Goal: Task Accomplishment & Management: Use online tool/utility

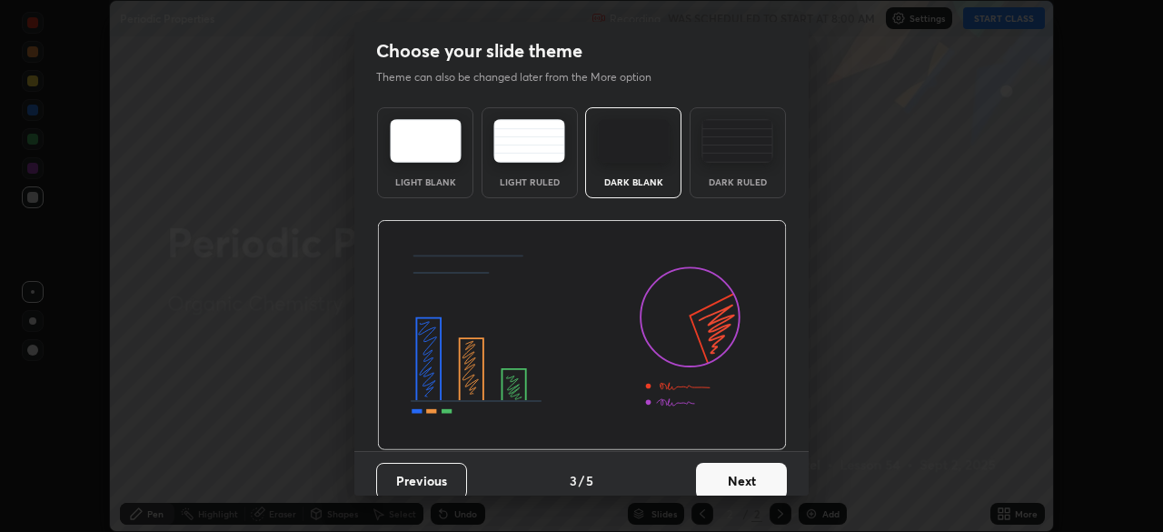
scroll to position [532, 1163]
click at [739, 465] on button "Next" at bounding box center [741, 481] width 91 height 36
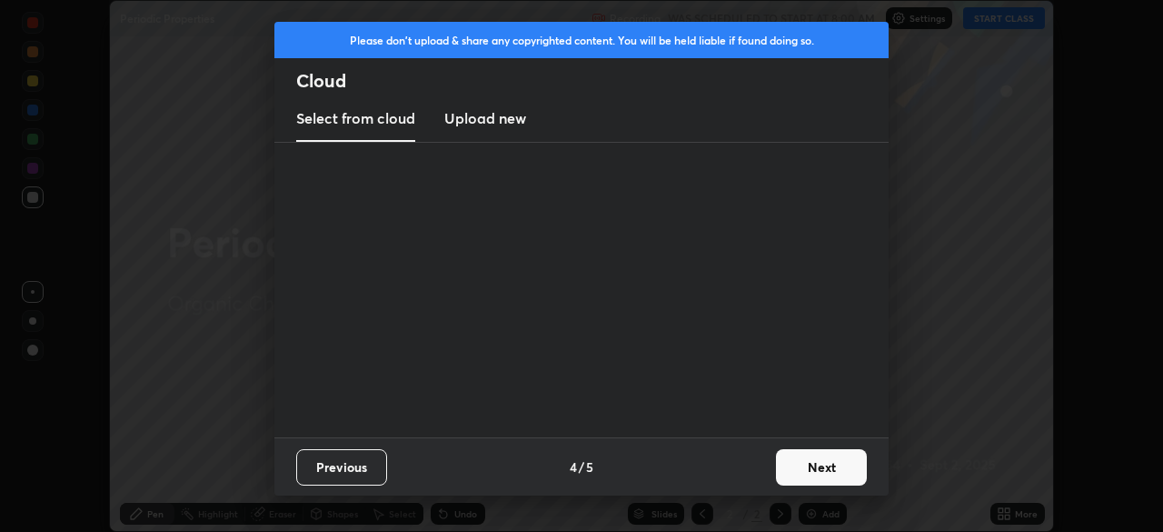
click at [745, 465] on div "Previous 4 / 5 Next" at bounding box center [581, 466] width 614 height 58
click at [797, 464] on button "Next" at bounding box center [821, 467] width 91 height 36
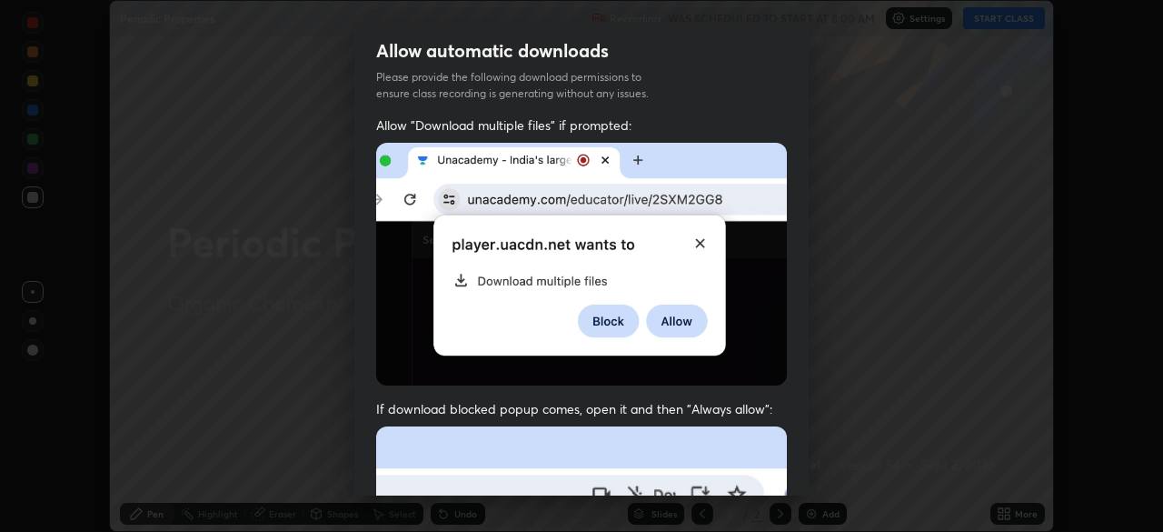
scroll to position [43, 0]
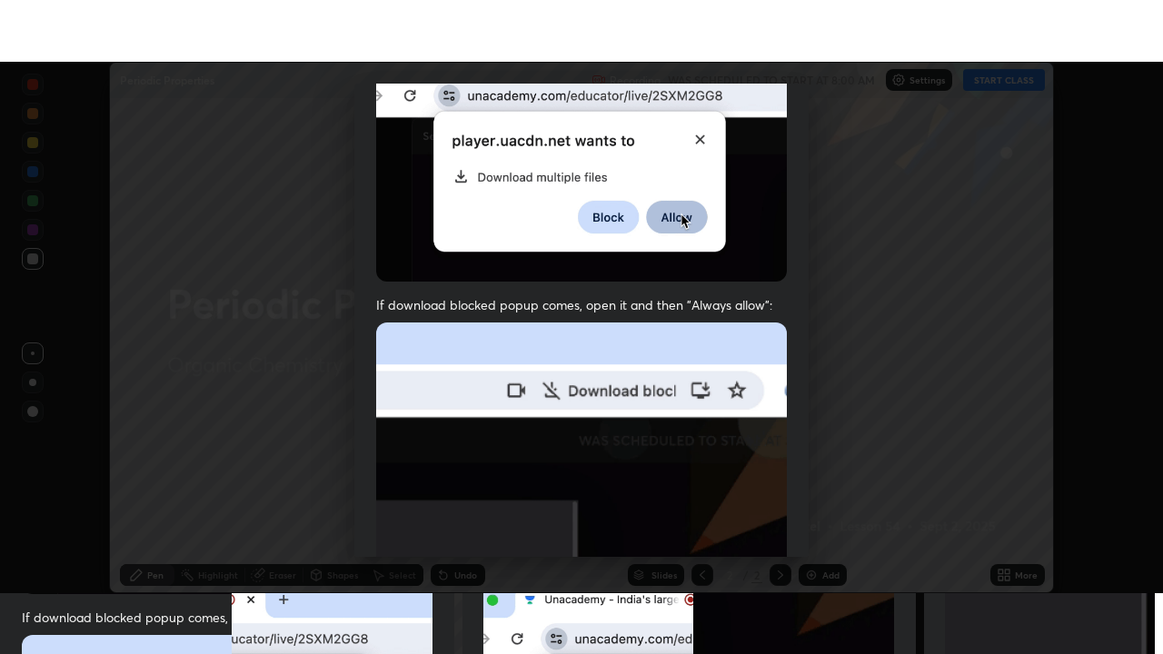
scroll to position [434, 0]
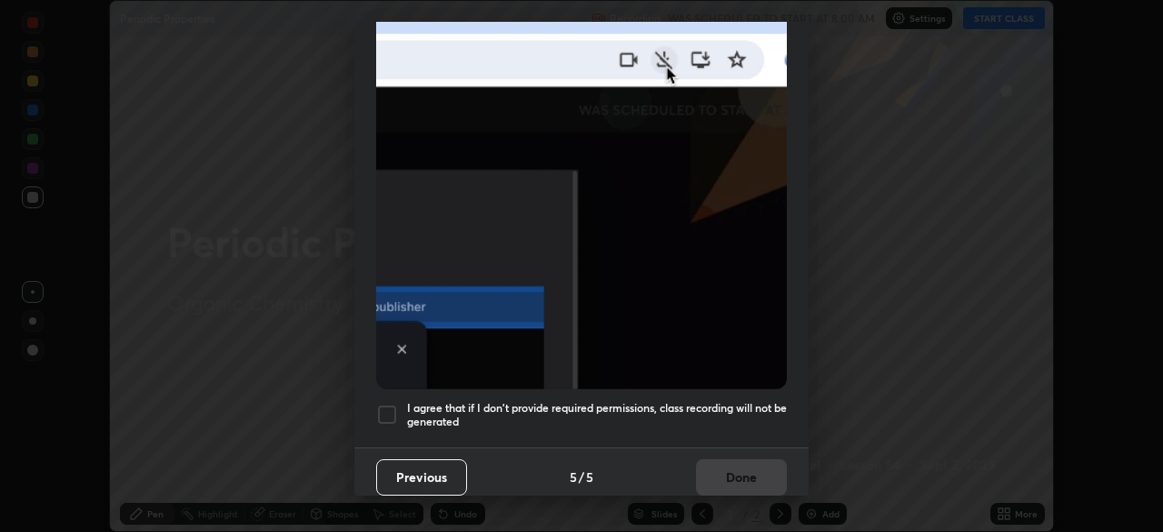
click at [733, 403] on h5 "I agree that if I don't provide required permissions, class recording will not …" at bounding box center [597, 415] width 380 height 28
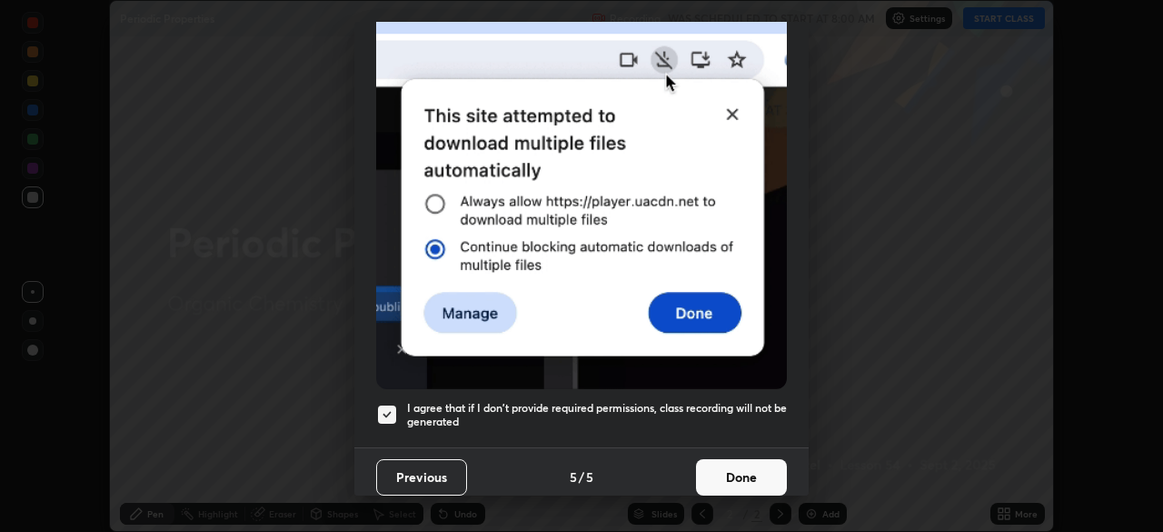
click at [748, 465] on button "Done" at bounding box center [741, 477] width 91 height 36
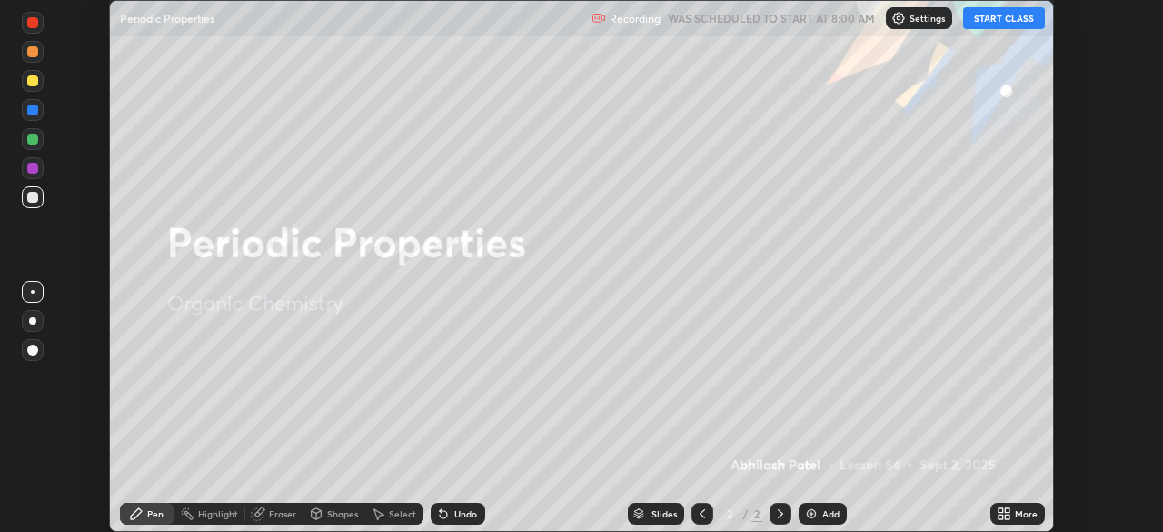
click at [1014, 26] on button "START CLASS" at bounding box center [1004, 18] width 82 height 22
click at [1022, 515] on div "More" at bounding box center [1026, 513] width 23 height 9
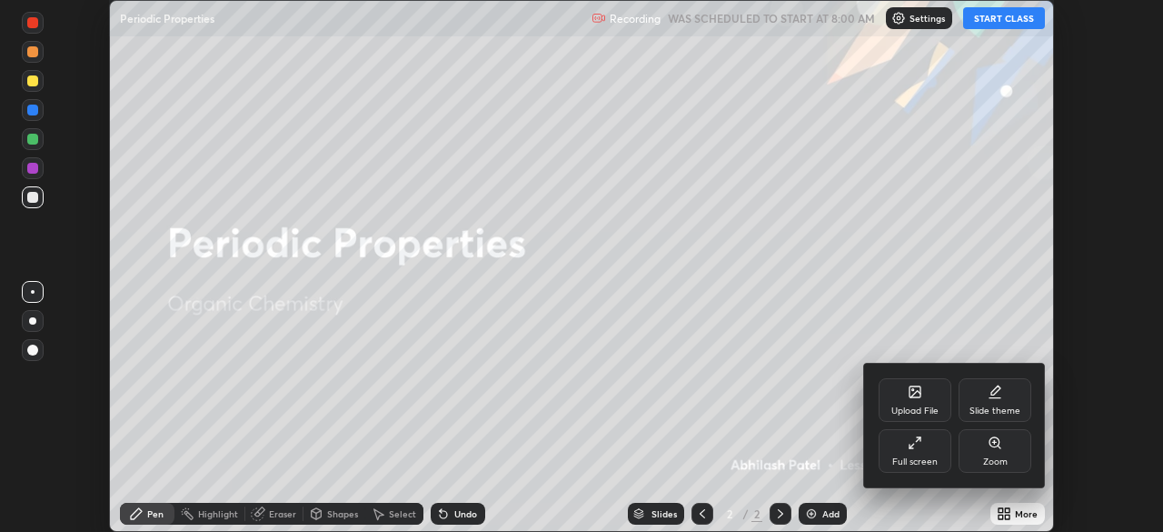
click at [927, 448] on div "Full screen" at bounding box center [915, 451] width 73 height 44
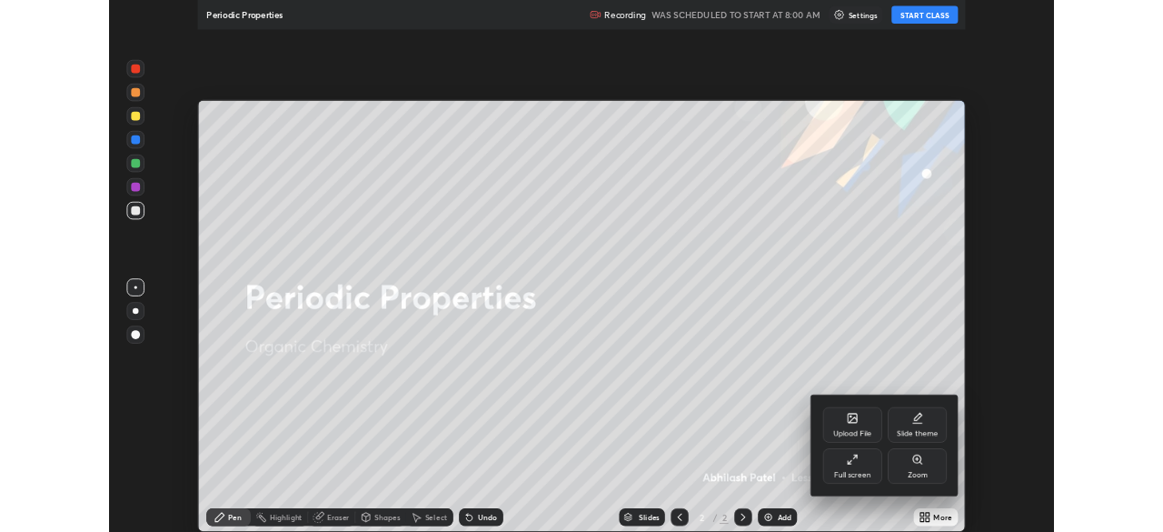
scroll to position [654, 1163]
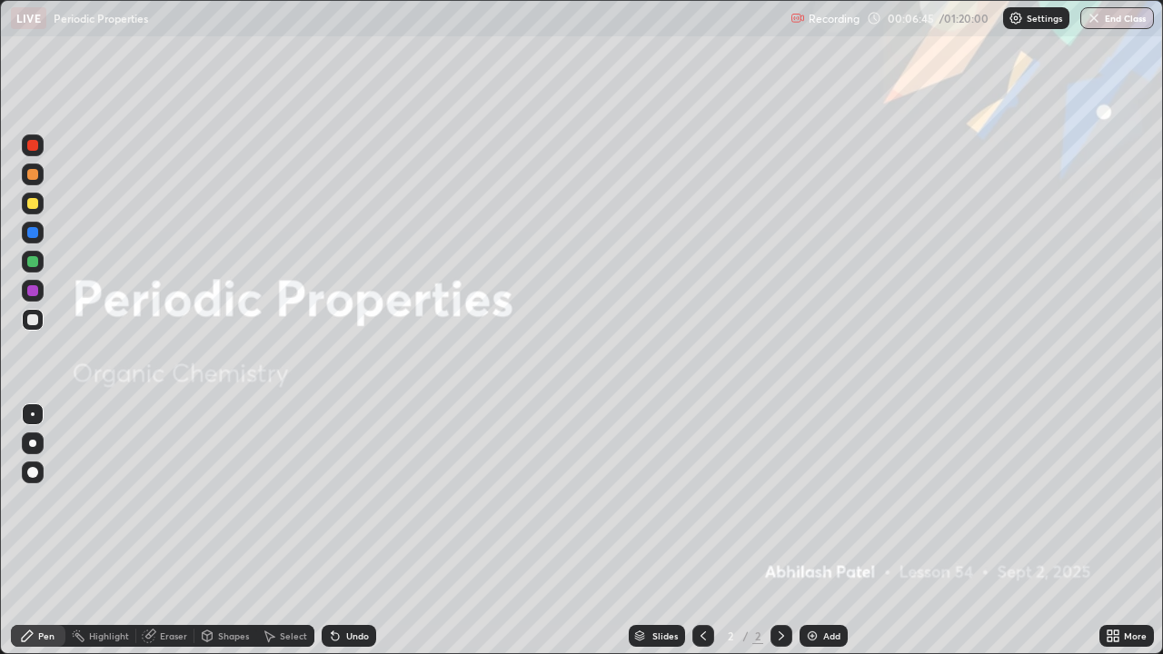
click at [827, 531] on div "Add" at bounding box center [831, 636] width 17 height 9
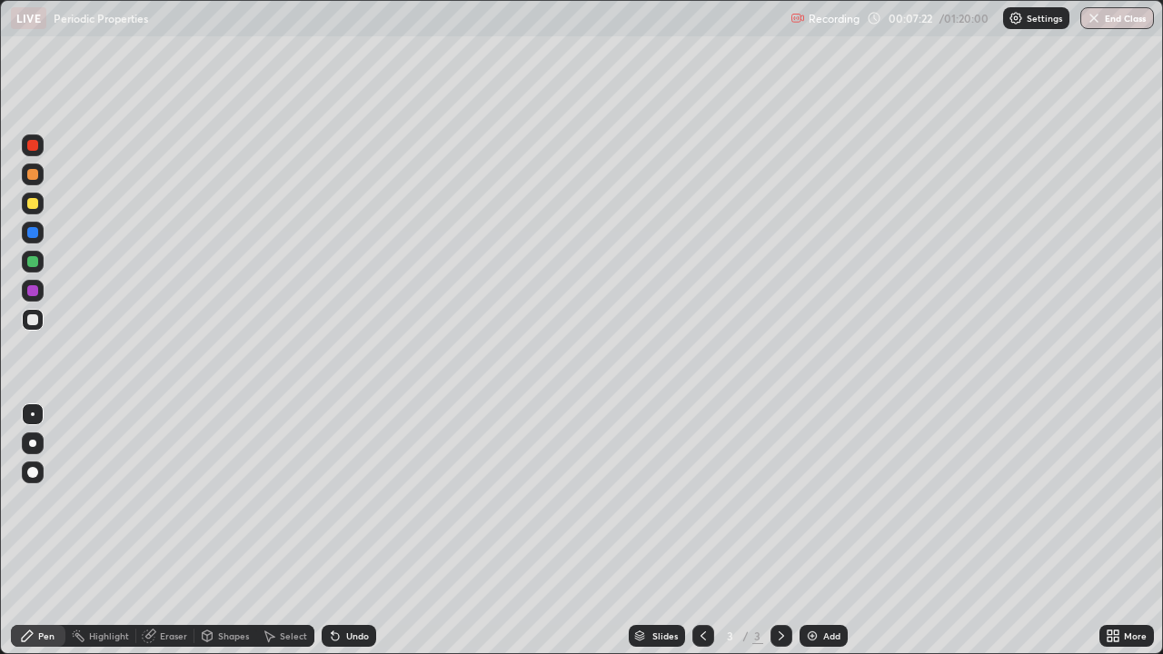
click at [34, 446] on div at bounding box center [32, 443] width 7 height 7
click at [827, 531] on div "Add" at bounding box center [831, 636] width 17 height 9
click at [356, 531] on div "Undo" at bounding box center [357, 636] width 23 height 9
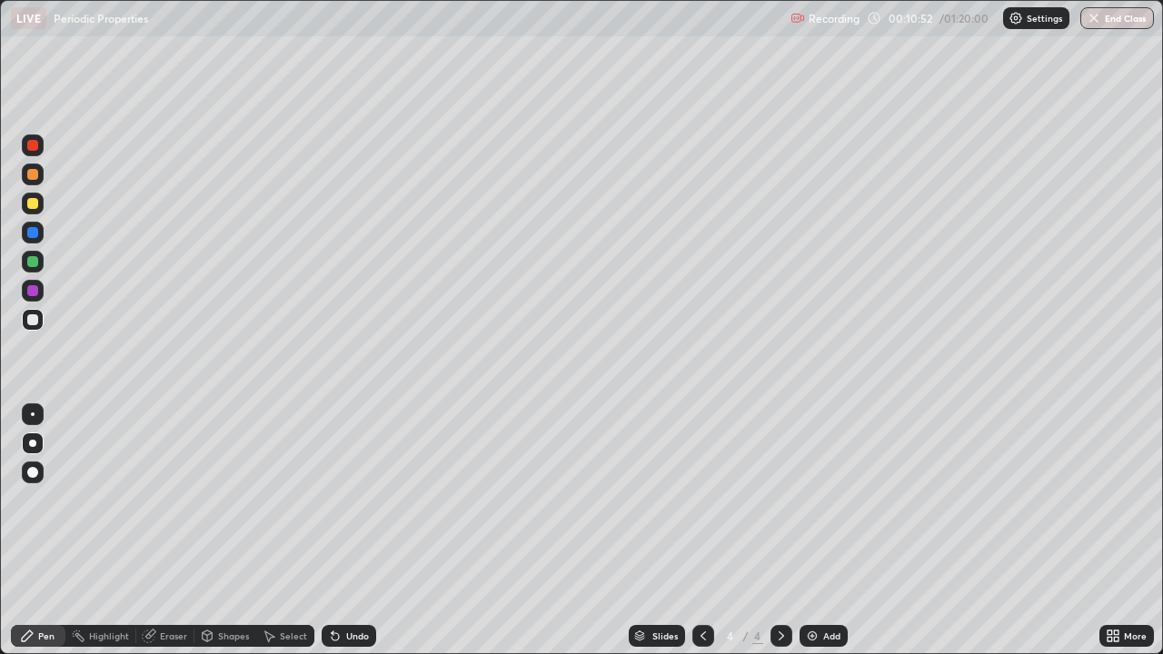
click at [361, 531] on div "Undo" at bounding box center [357, 636] width 23 height 9
click at [363, 531] on div "Undo" at bounding box center [349, 636] width 55 height 22
click at [343, 531] on div "Undo" at bounding box center [349, 636] width 55 height 22
click at [40, 214] on div at bounding box center [33, 203] width 22 height 29
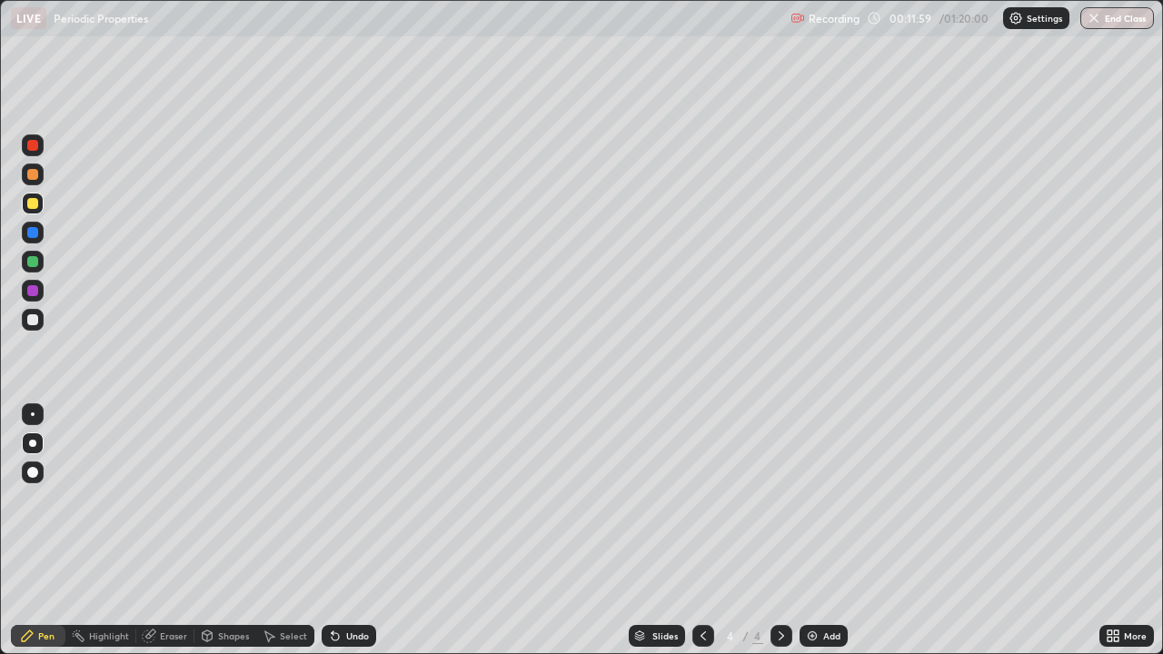
click at [31, 285] on div at bounding box center [32, 290] width 11 height 11
click at [821, 531] on div "Add" at bounding box center [824, 636] width 48 height 22
click at [35, 323] on div at bounding box center [32, 319] width 11 height 11
click at [358, 531] on div "Undo" at bounding box center [357, 636] width 23 height 9
click at [349, 531] on div "Undo" at bounding box center [349, 636] width 55 height 22
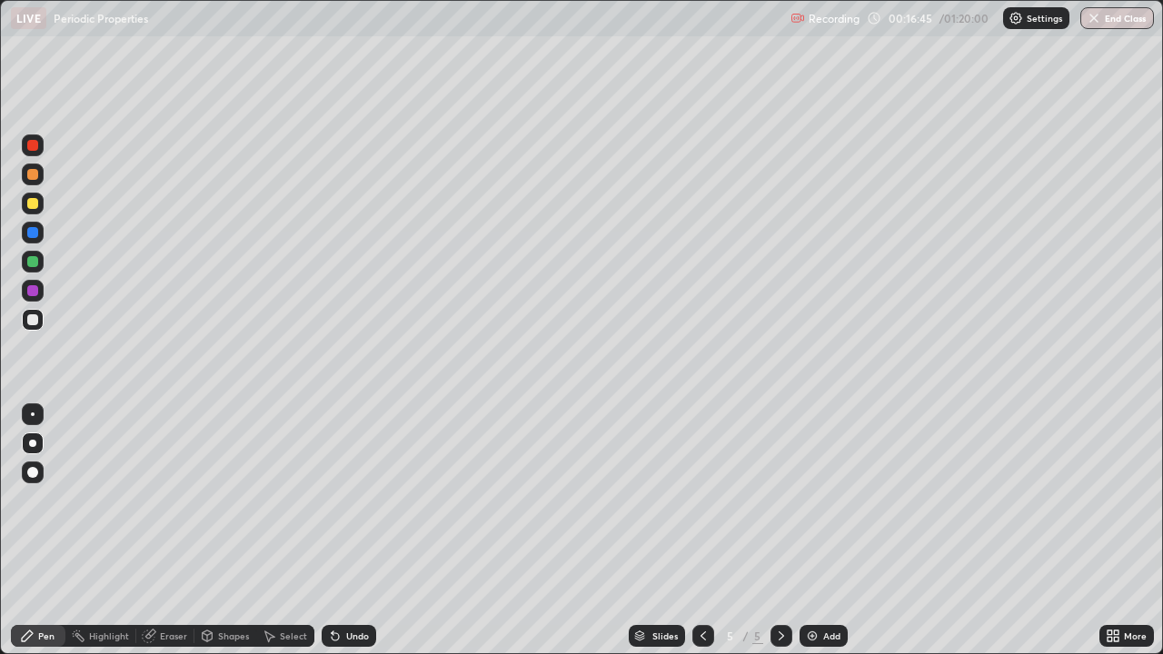
click at [348, 531] on div "Undo" at bounding box center [349, 636] width 55 height 22
click at [353, 531] on div "Undo" at bounding box center [349, 636] width 55 height 22
click at [344, 531] on div "Undo" at bounding box center [349, 636] width 55 height 22
click at [825, 531] on div "Add" at bounding box center [831, 636] width 17 height 9
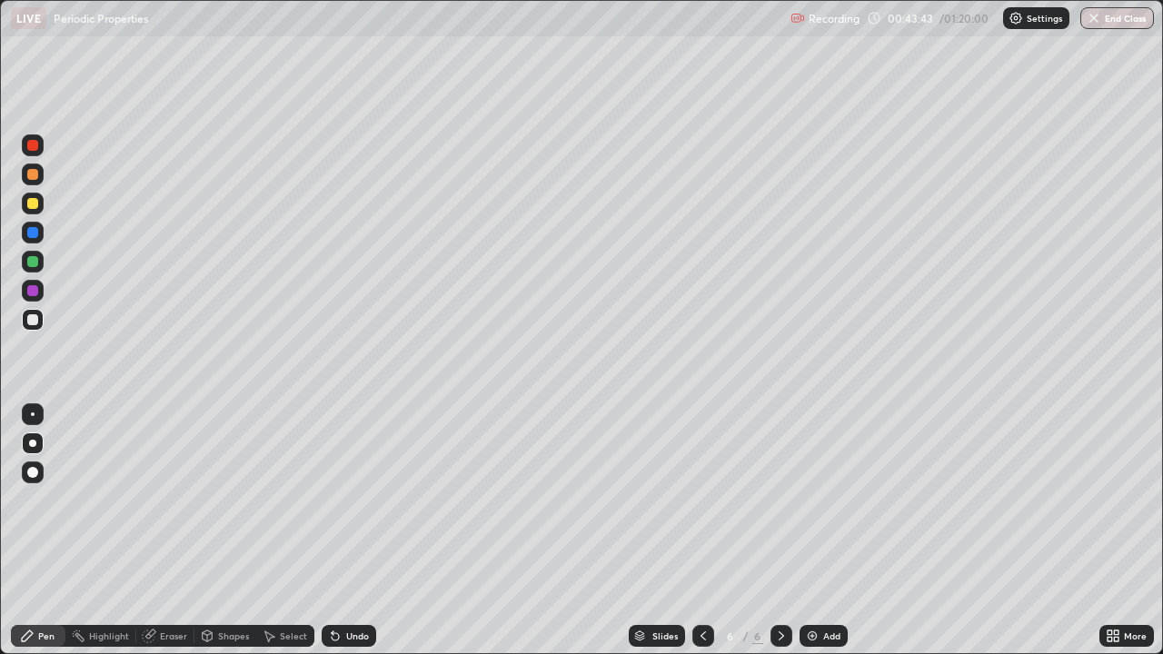
click at [184, 531] on div "Eraser" at bounding box center [165, 636] width 58 height 22
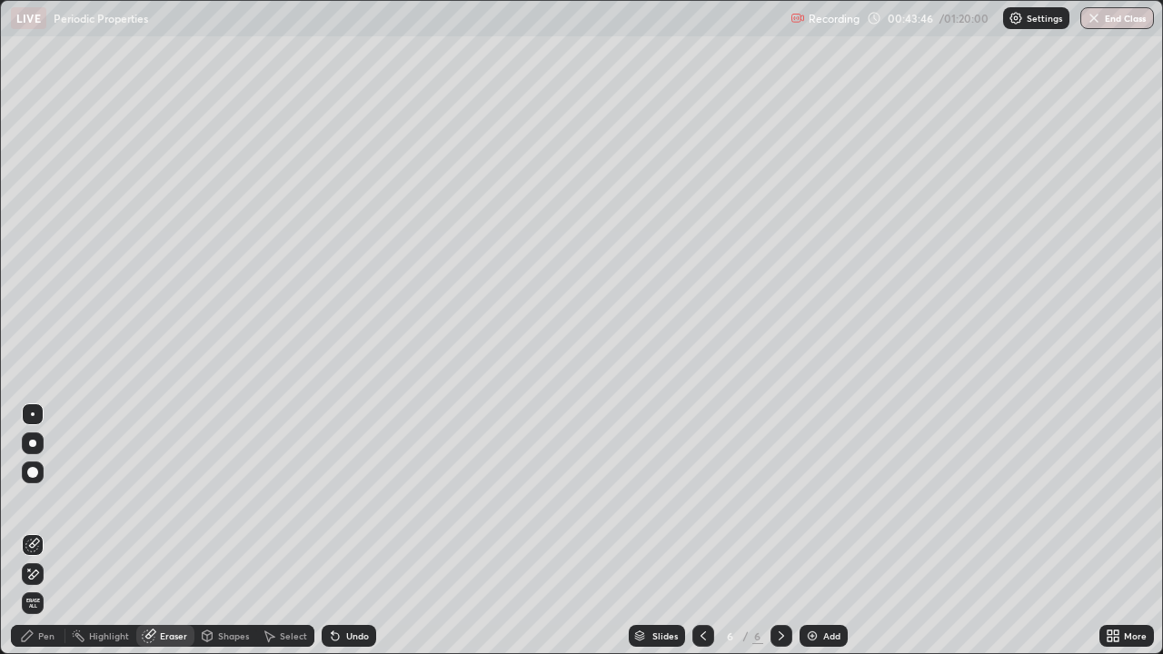
click at [47, 531] on div "Pen" at bounding box center [46, 636] width 16 height 9
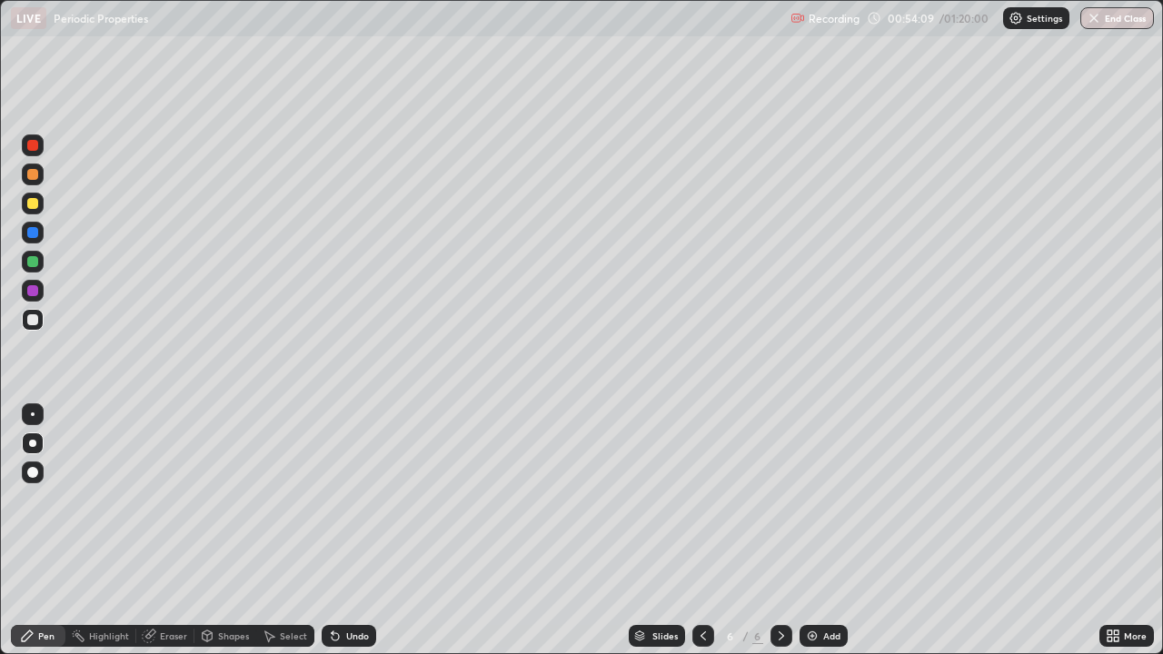
click at [174, 531] on div "Eraser" at bounding box center [173, 636] width 27 height 9
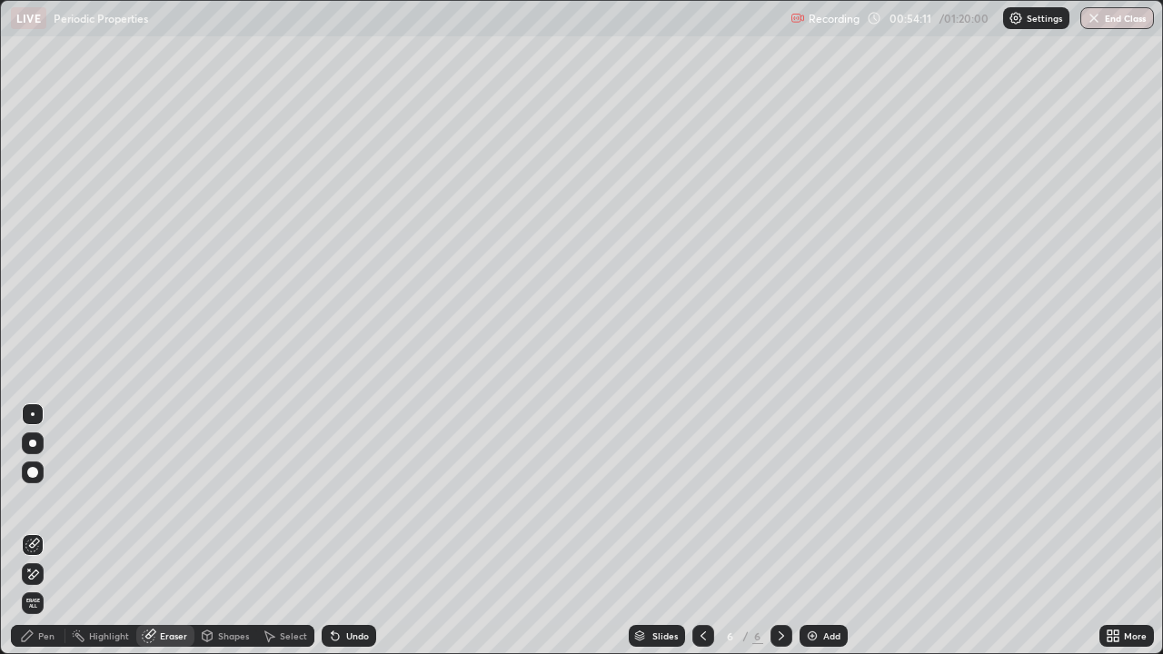
click at [32, 531] on icon at bounding box center [34, 574] width 10 height 9
click at [38, 531] on div "Pen" at bounding box center [46, 636] width 16 height 9
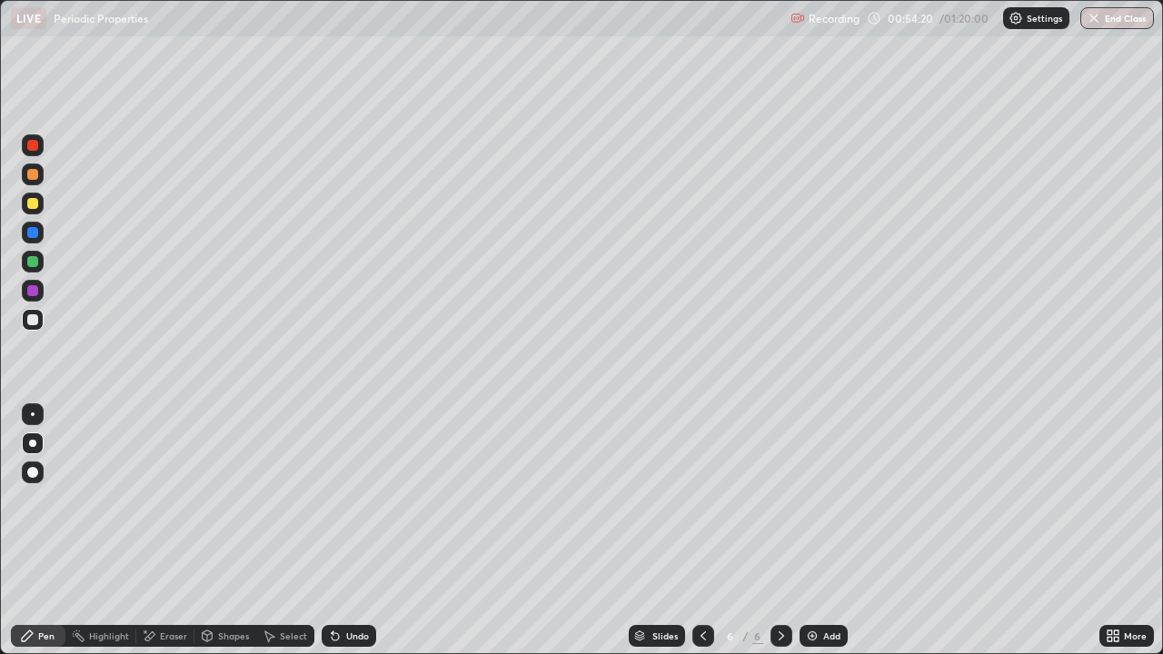
click at [339, 531] on div "Undo" at bounding box center [349, 636] width 55 height 22
click at [342, 531] on div "Undo" at bounding box center [349, 636] width 55 height 22
click at [346, 531] on div "Undo" at bounding box center [357, 636] width 23 height 9
click at [107, 531] on div "Highlight" at bounding box center [109, 636] width 40 height 9
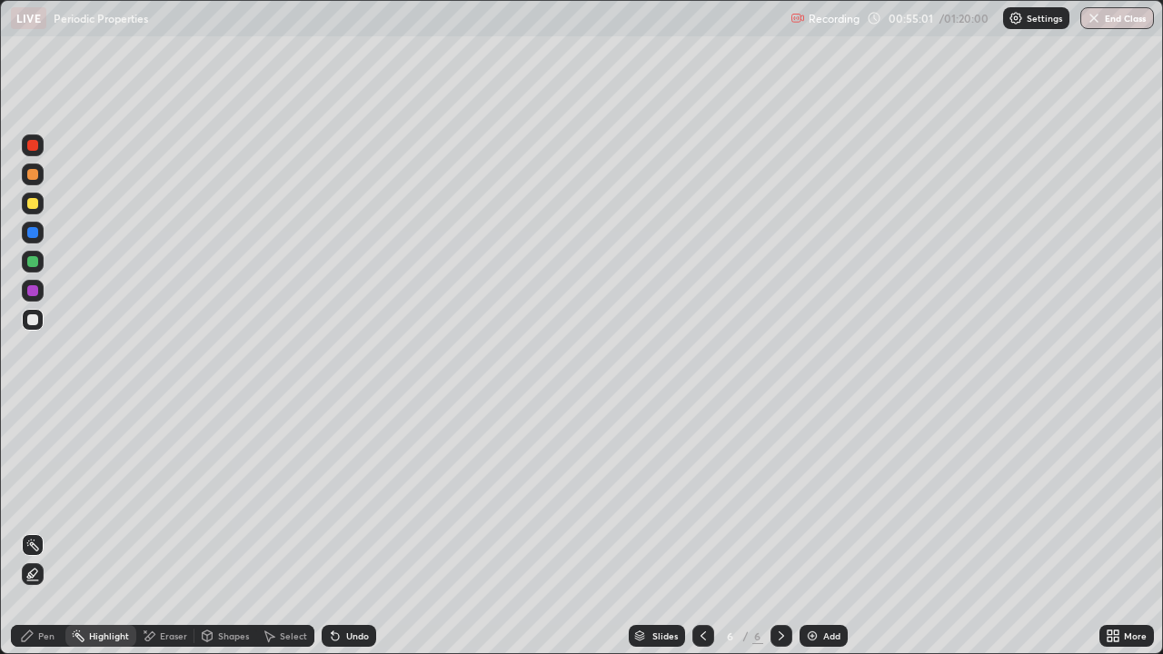
click at [176, 531] on div "Eraser" at bounding box center [173, 636] width 27 height 9
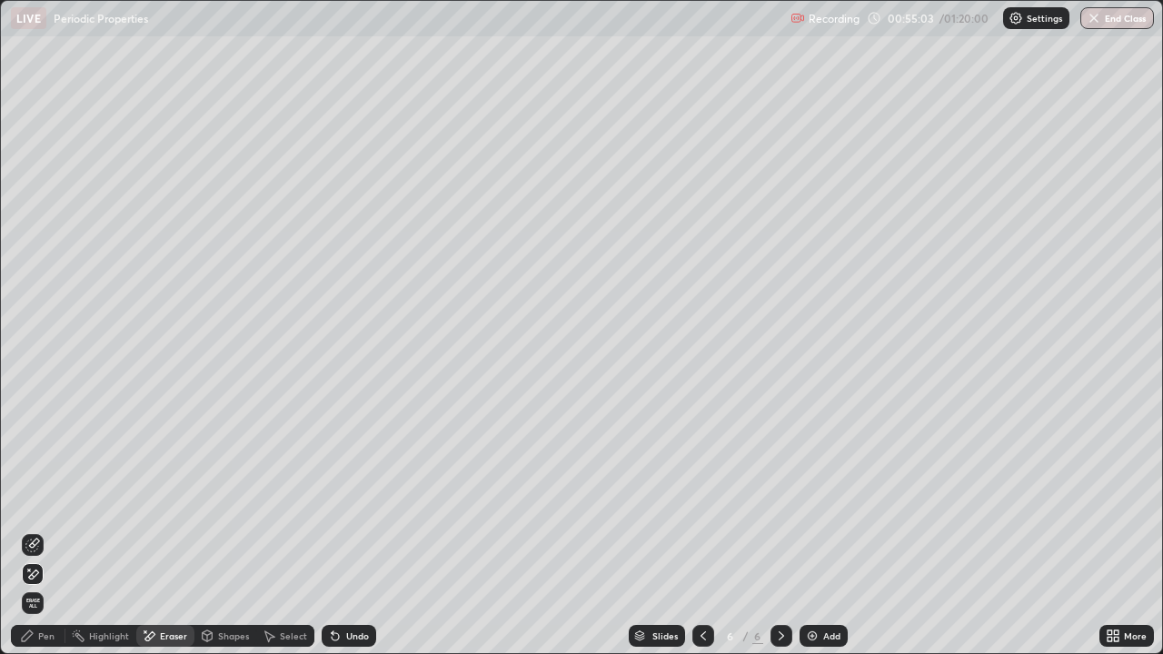
click at [35, 531] on icon at bounding box center [27, 636] width 15 height 15
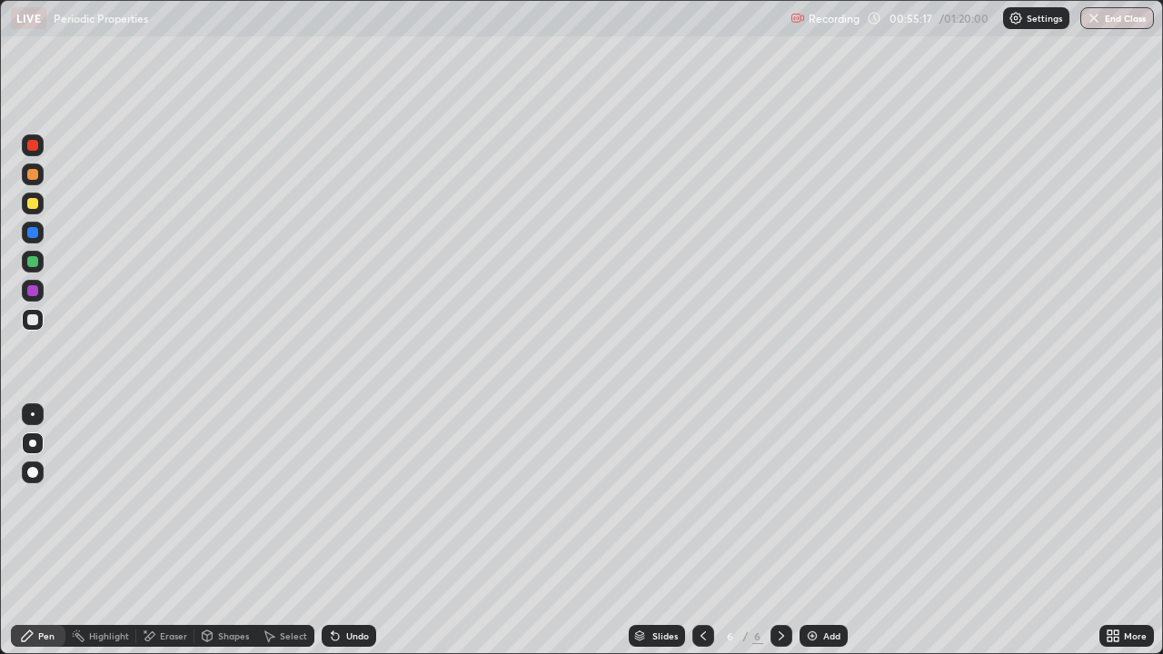
click at [45, 531] on div "Pen" at bounding box center [46, 636] width 16 height 9
click at [33, 195] on div at bounding box center [33, 204] width 22 height 22
click at [349, 531] on div "Undo" at bounding box center [349, 636] width 55 height 22
click at [163, 531] on div "Eraser" at bounding box center [173, 636] width 27 height 9
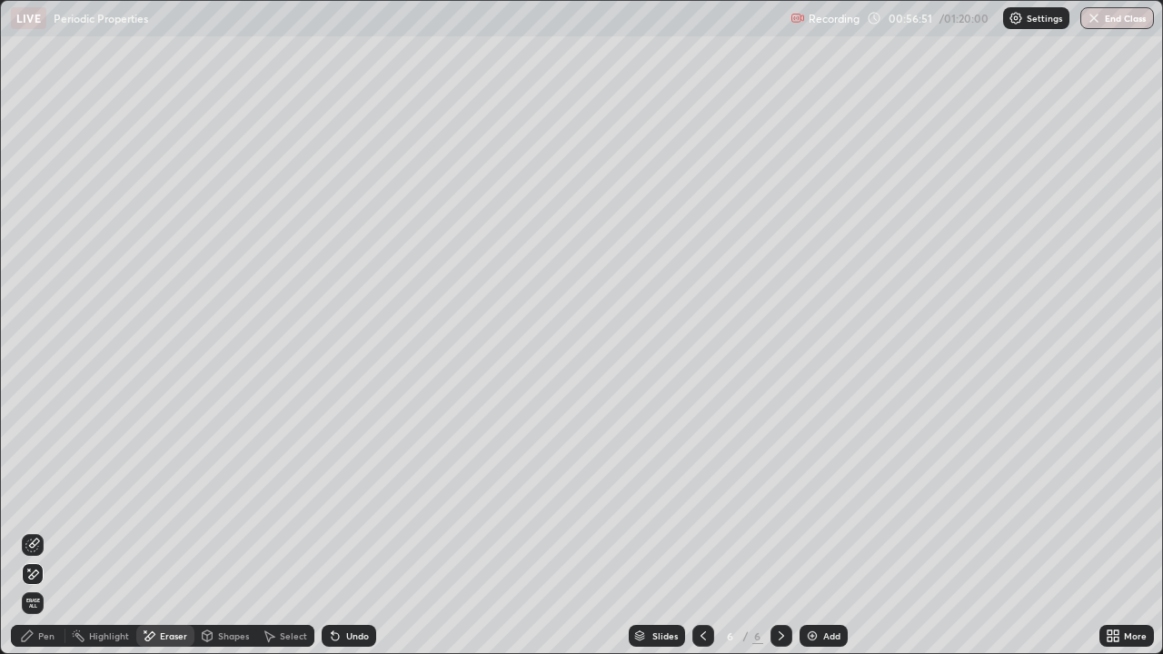
click at [342, 531] on div "Undo" at bounding box center [349, 636] width 55 height 22
click at [47, 531] on div "Pen" at bounding box center [46, 636] width 16 height 9
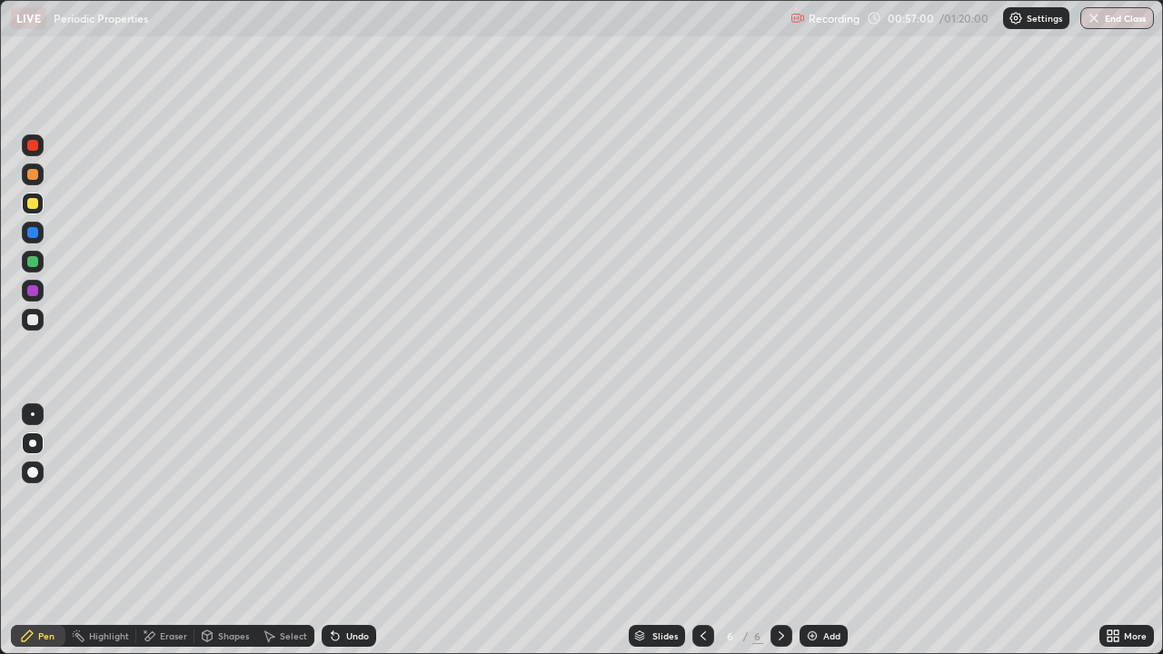
click at [168, 531] on div "Eraser" at bounding box center [173, 636] width 27 height 9
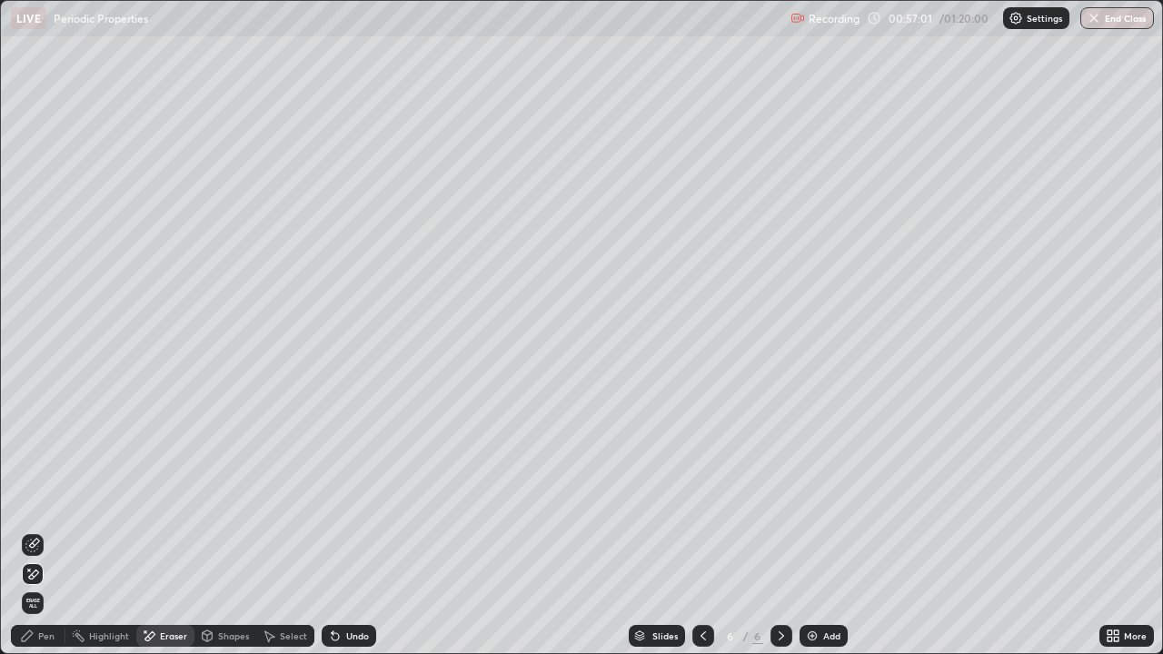
click at [45, 531] on div "Pen" at bounding box center [46, 636] width 16 height 9
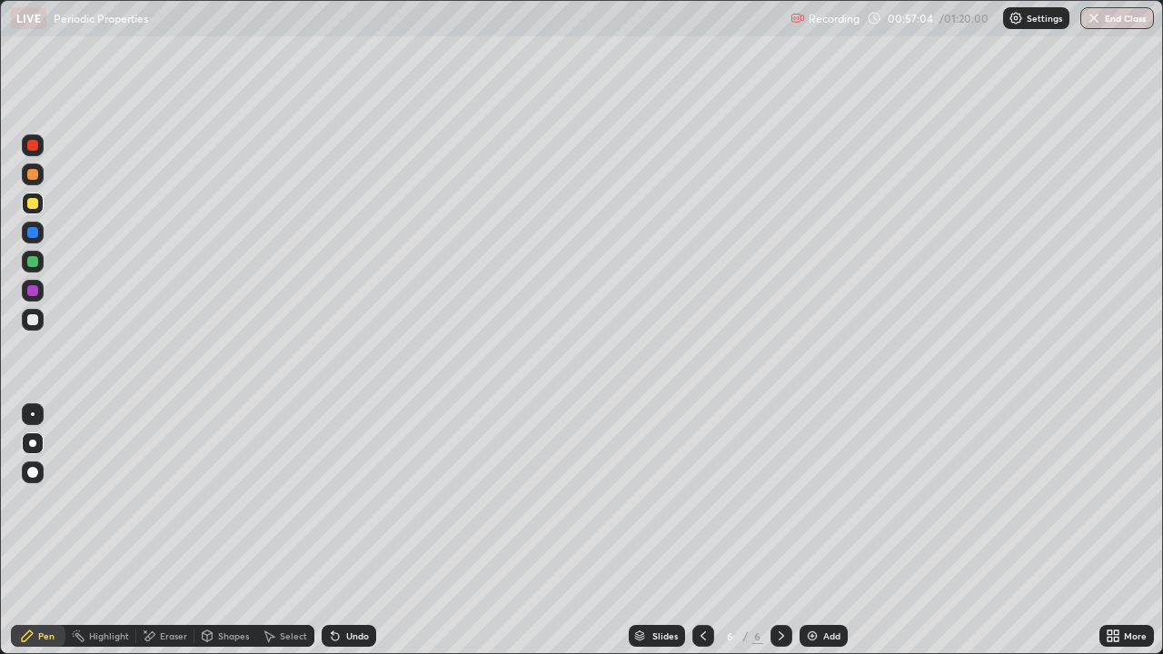
click at [167, 531] on div "Eraser" at bounding box center [165, 636] width 58 height 22
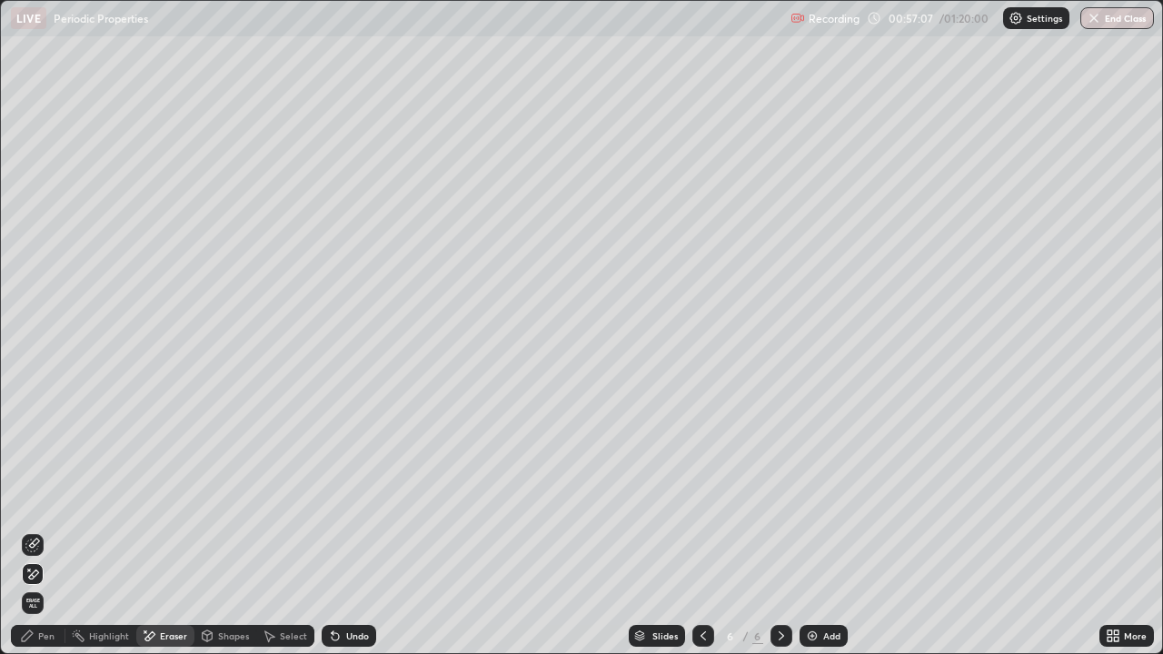
click at [51, 531] on div "Pen" at bounding box center [46, 636] width 16 height 9
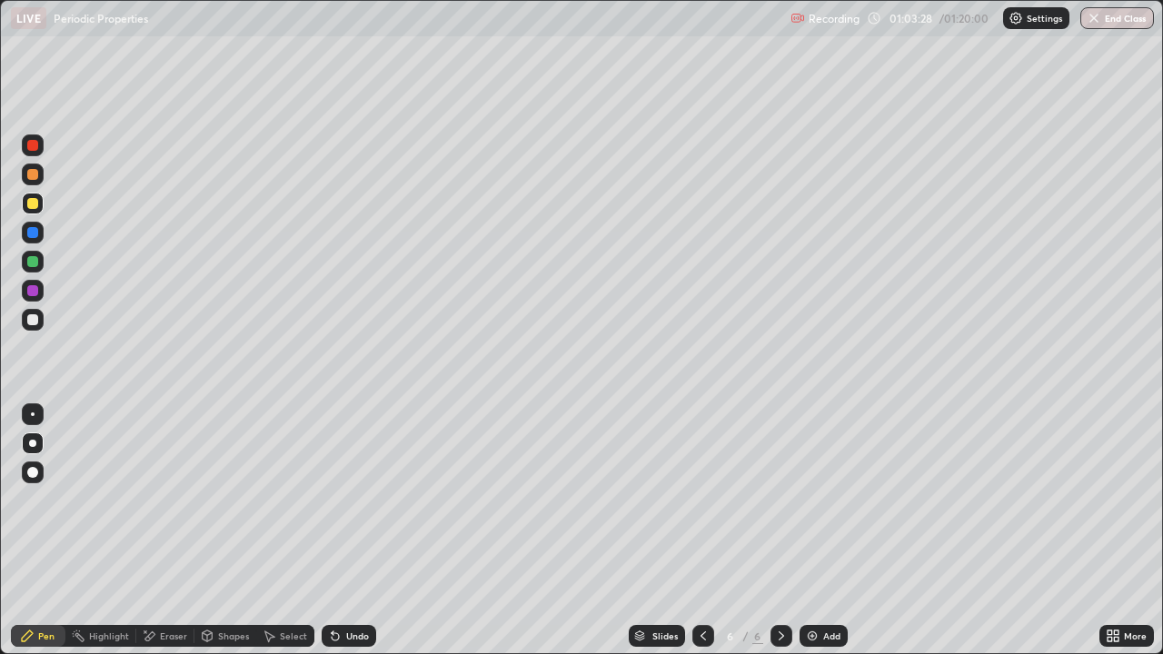
click at [830, 531] on div "Add" at bounding box center [831, 636] width 17 height 9
click at [353, 531] on div "Undo" at bounding box center [357, 636] width 23 height 9
click at [811, 531] on div "Add" at bounding box center [824, 636] width 48 height 22
click at [362, 531] on div "Undo" at bounding box center [357, 636] width 23 height 9
click at [360, 531] on div "Undo" at bounding box center [357, 636] width 23 height 9
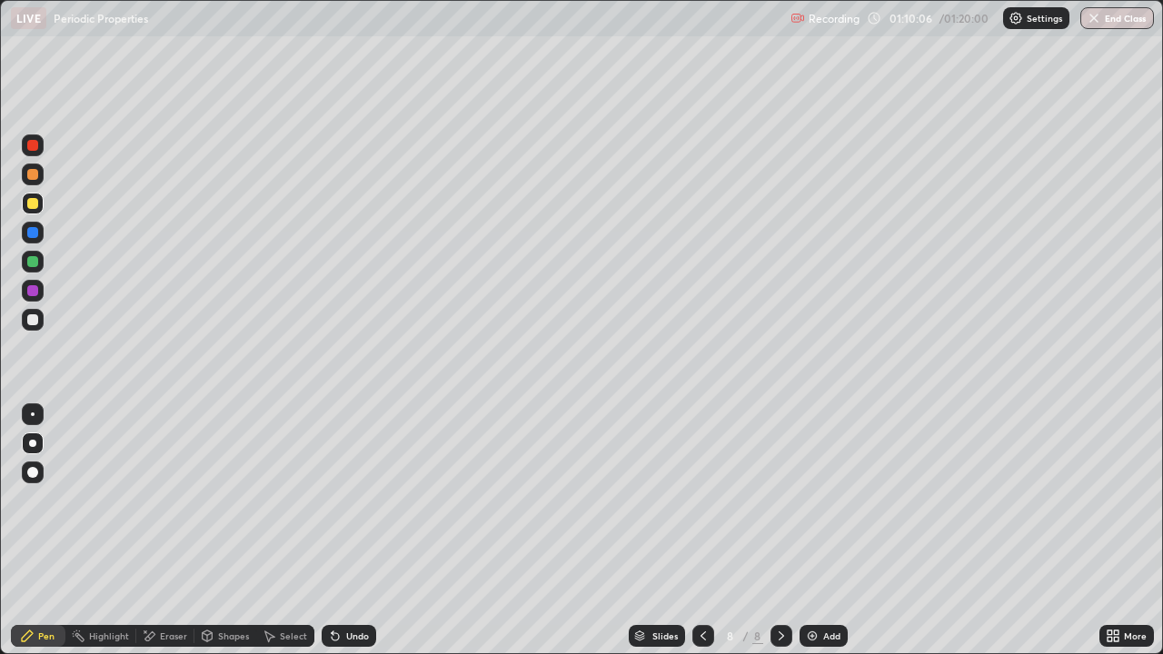
click at [355, 531] on div "Undo" at bounding box center [357, 636] width 23 height 9
click at [357, 531] on div "Undo" at bounding box center [357, 636] width 23 height 9
click at [1123, 25] on button "End Class" at bounding box center [1118, 18] width 72 height 22
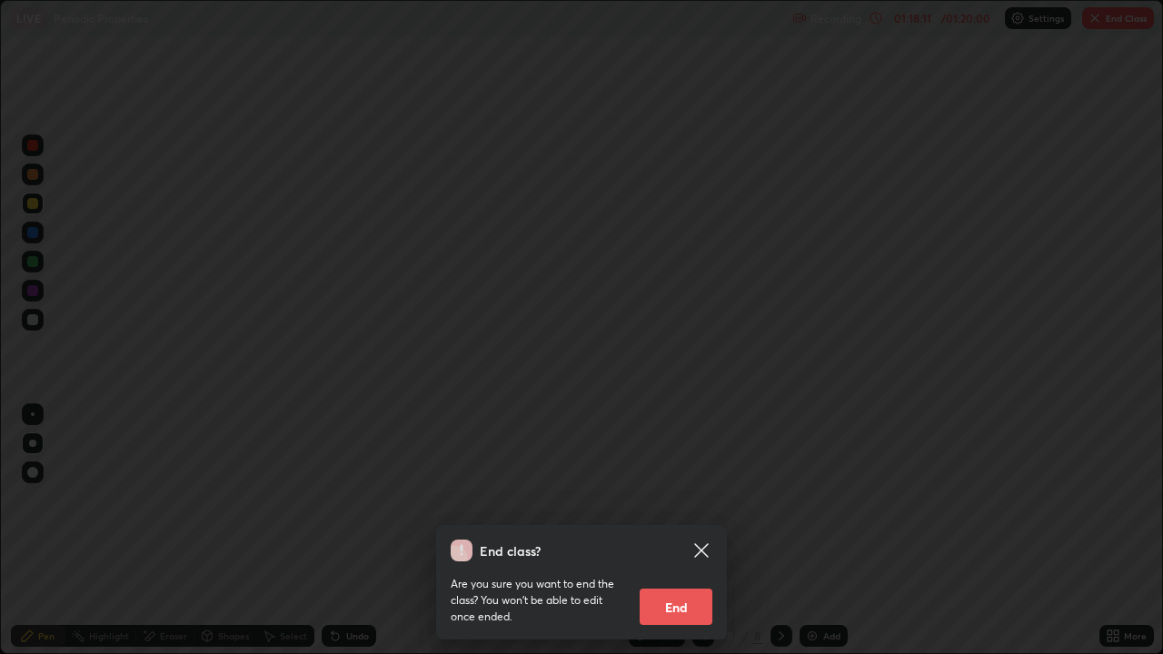
click at [700, 531] on button "End" at bounding box center [676, 607] width 73 height 36
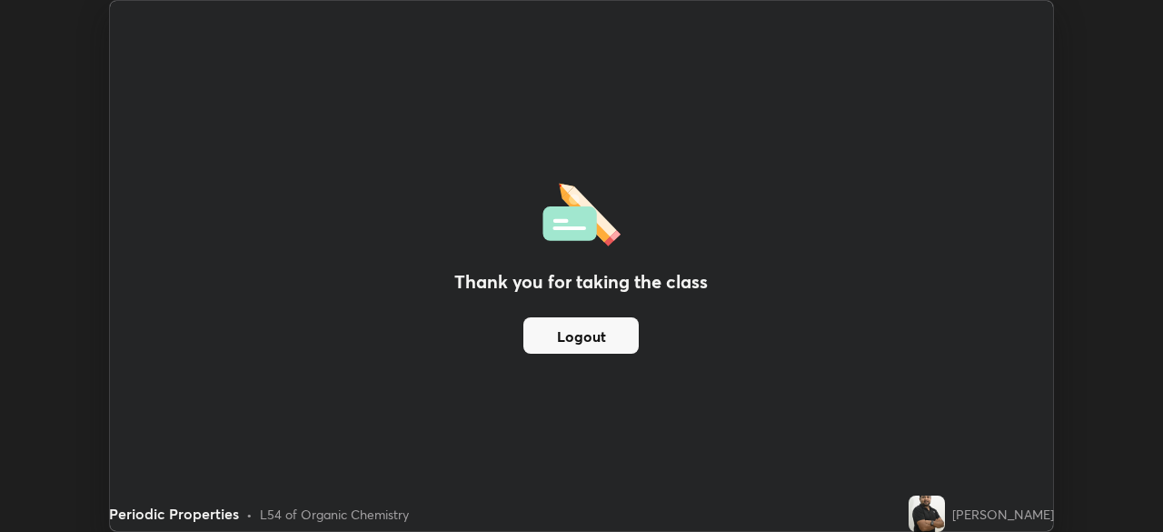
scroll to position [90337, 89706]
